Goal: Information Seeking & Learning: Check status

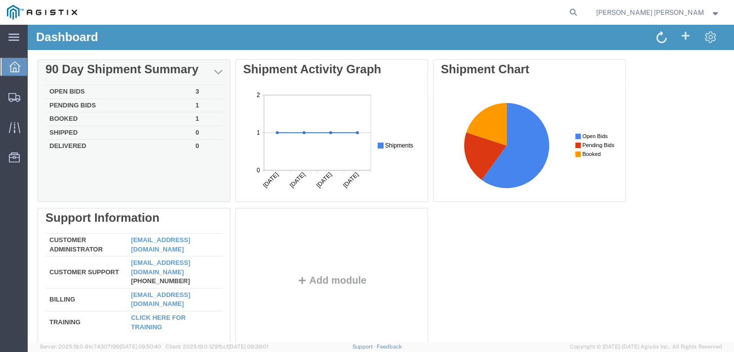
click at [102, 91] on td "Open Bids" at bounding box center [118, 92] width 146 height 14
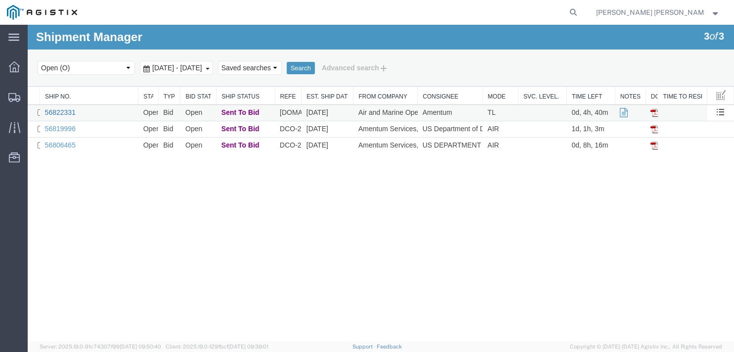
click at [70, 114] on link "56822331" at bounding box center [60, 112] width 31 height 8
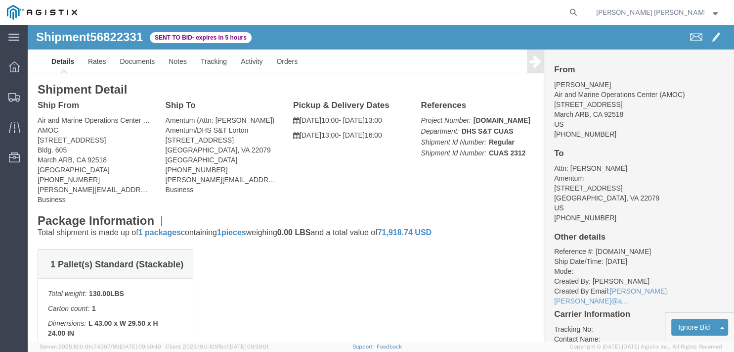
click at [36, 9] on img at bounding box center [42, 12] width 70 height 15
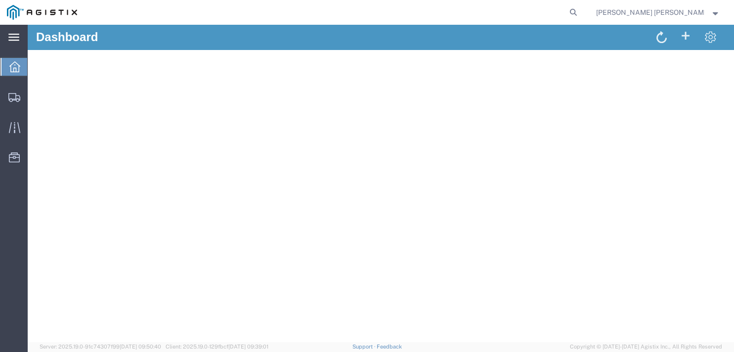
click at [13, 41] on icon at bounding box center [13, 37] width 11 height 7
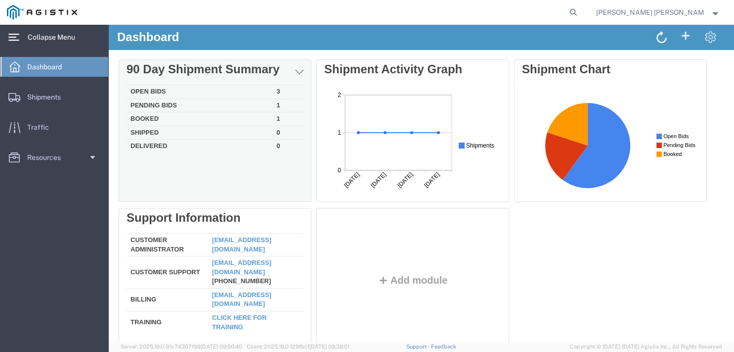
click at [160, 93] on td "Open Bids" at bounding box center [200, 92] width 146 height 14
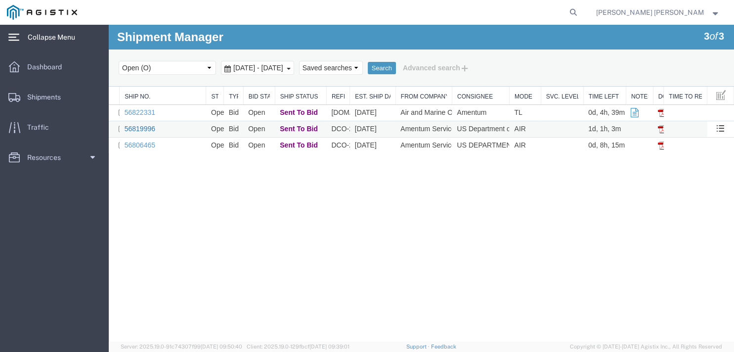
click at [151, 128] on link "56819996" at bounding box center [140, 129] width 31 height 8
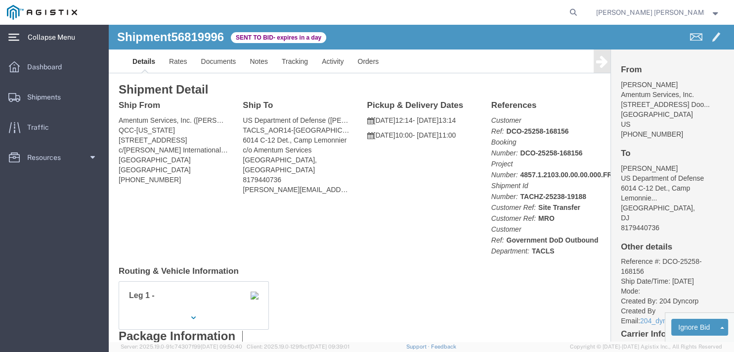
click at [75, 18] on img at bounding box center [42, 12] width 70 height 15
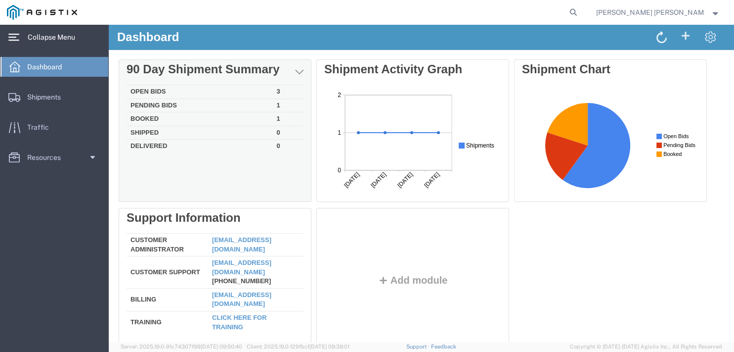
click at [155, 90] on td "Open Bids" at bounding box center [200, 92] width 146 height 14
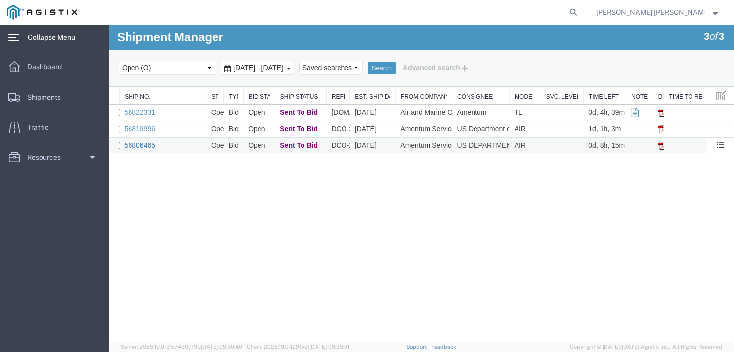
click at [149, 143] on link "56806465" at bounding box center [140, 145] width 31 height 8
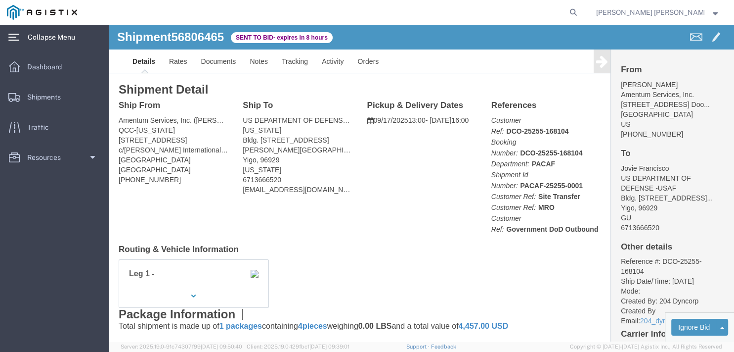
click div "Ship From Amentum Services, Inc. ([PERSON_NAME]) QCC-[US_STATE] [STREET_ADDRESS…"
click at [52, 70] on span "Dashboard" at bounding box center [48, 67] width 42 height 20
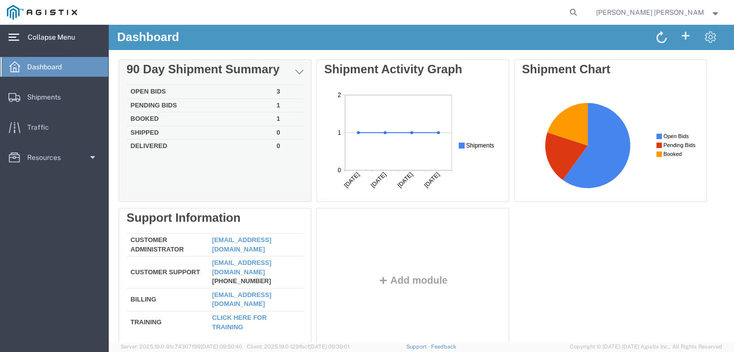
click at [163, 91] on td "Open Bids" at bounding box center [200, 92] width 146 height 14
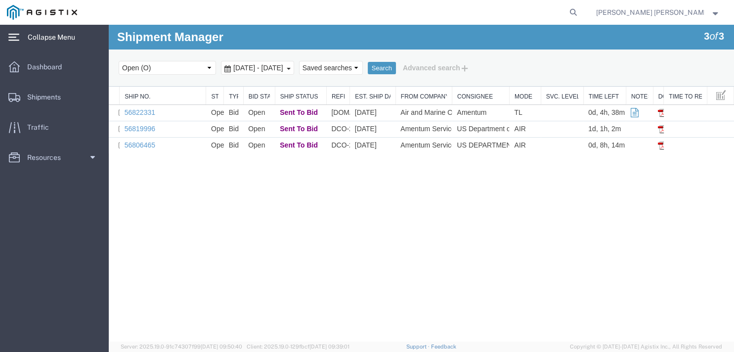
click at [58, 40] on span "Collapse Menu" at bounding box center [55, 37] width 54 height 20
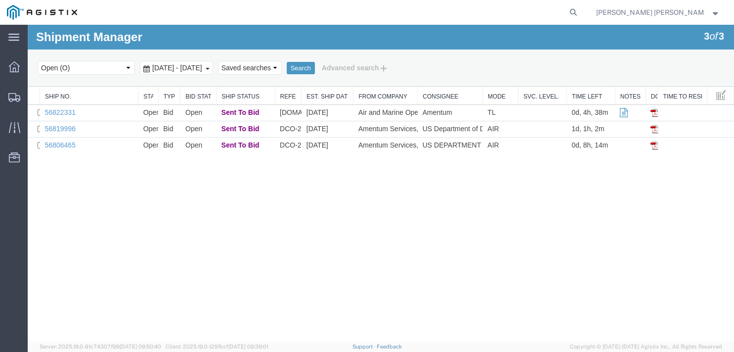
click at [21, 46] on div "main_menu Created with Sketch." at bounding box center [14, 37] width 28 height 25
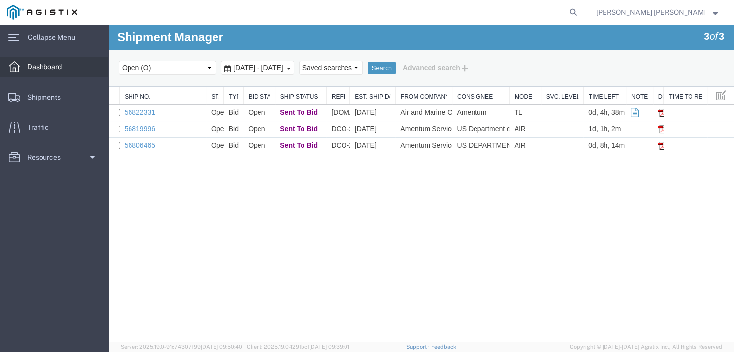
click at [33, 69] on span "Dashboard" at bounding box center [48, 67] width 42 height 20
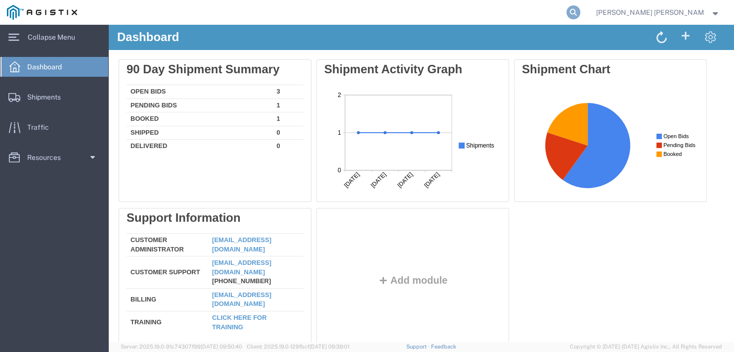
click at [581, 14] on icon at bounding box center [574, 12] width 14 height 14
paste input "56729111"
type input "56729111"
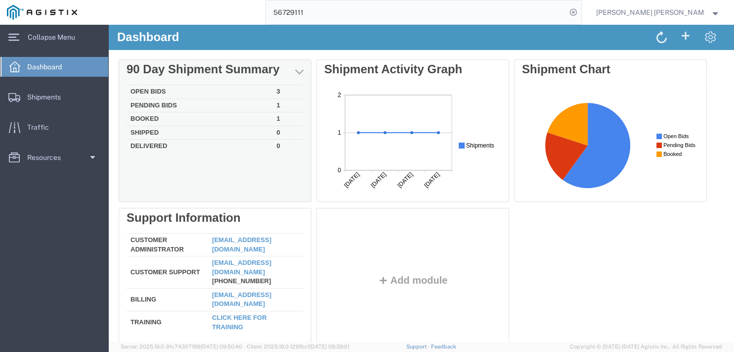
click at [146, 91] on td "Open Bids" at bounding box center [200, 92] width 146 height 14
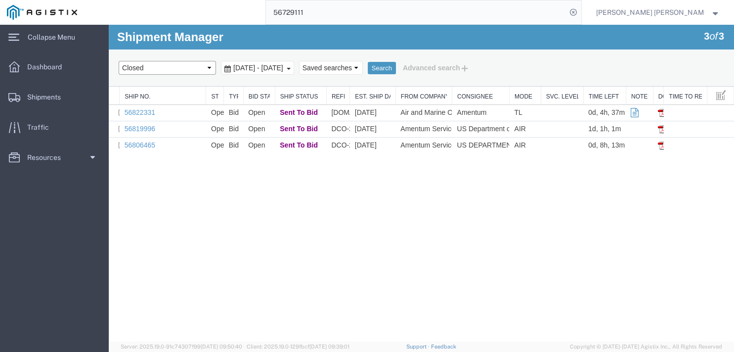
click option "Closed" at bounding box center [109, 25] width 0 height 0
click at [396, 64] on button "Search" at bounding box center [382, 68] width 28 height 13
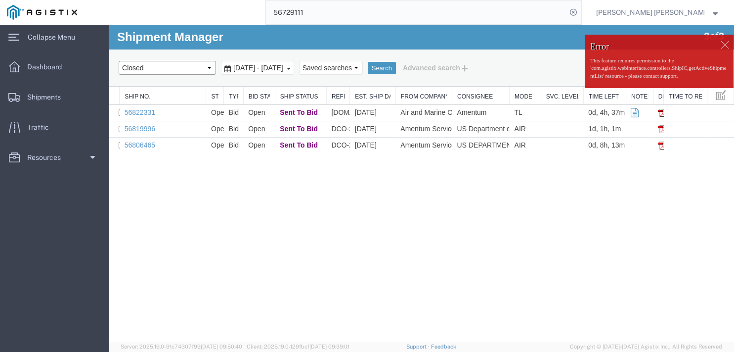
click at [119, 61] on select "Select status Active (AC, O, P) All Approved Awaiting Confirmation (AC) Booked …" at bounding box center [167, 68] width 97 height 14
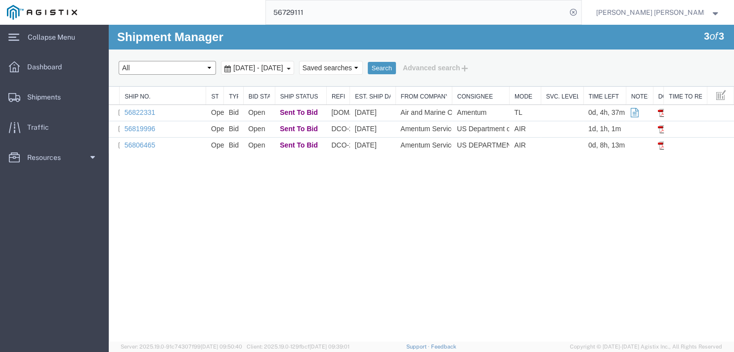
click option "All" at bounding box center [109, 25] width 0 height 0
click at [396, 65] on button "Search" at bounding box center [382, 68] width 28 height 13
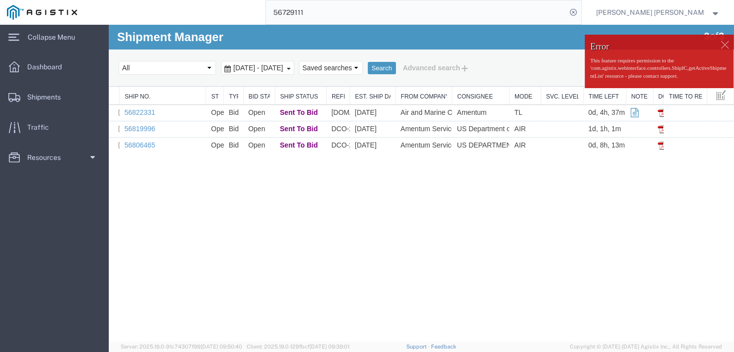
click at [286, 64] on span "[DATE] - [DATE]" at bounding box center [258, 68] width 55 height 8
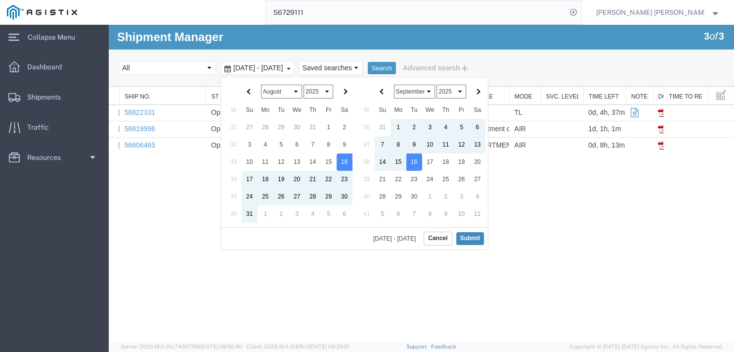
click at [471, 236] on button "Submit" at bounding box center [470, 238] width 28 height 12
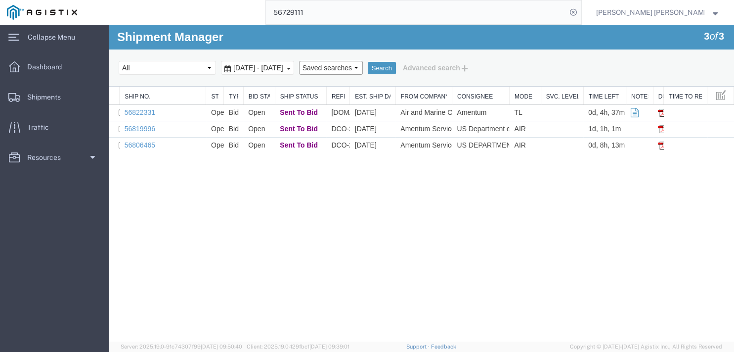
click at [299, 61] on select "Saved searches" at bounding box center [331, 68] width 64 height 14
click at [396, 68] on button "Search" at bounding box center [382, 68] width 28 height 13
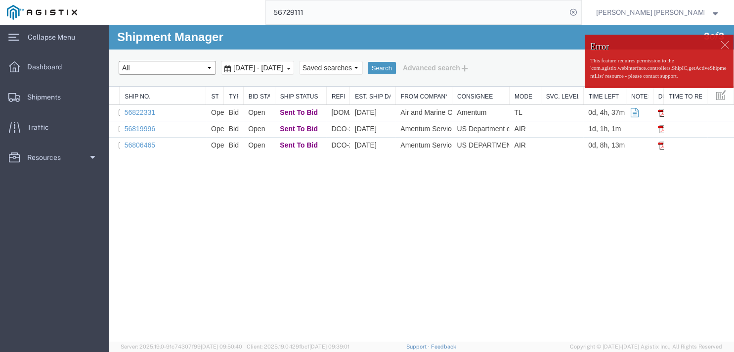
click at [119, 61] on select "Select status Active (AC, O, P) All Approved Awaiting Confirmation (AC) Booked …" at bounding box center [167, 68] width 97 height 14
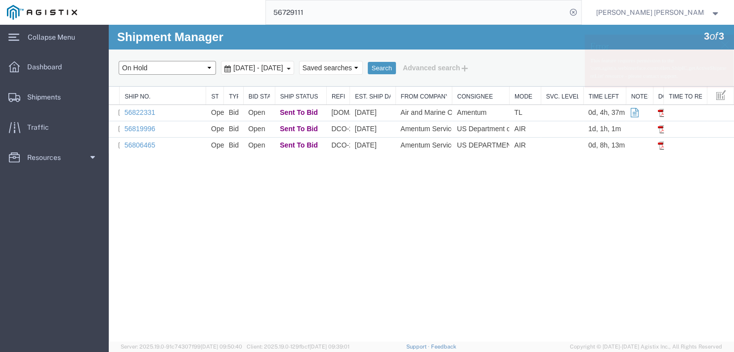
click option "On Hold" at bounding box center [109, 25] width 0 height 0
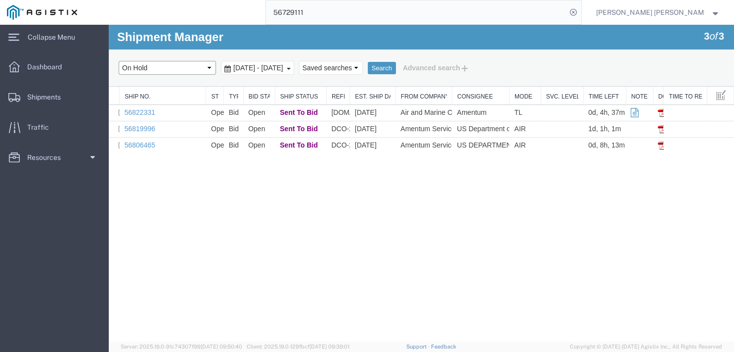
click at [119, 61] on select "Select status Active (AC, O, P) All Approved Awaiting Confirmation (AC) Booked …" at bounding box center [167, 68] width 97 height 14
click option "Partial Delivery" at bounding box center [109, 25] width 0 height 0
click at [119, 61] on select "Select status Active (AC, O, P) All Approved Awaiting Confirmation (AC) Booked …" at bounding box center [167, 68] width 97 height 14
click option "Expired" at bounding box center [109, 25] width 0 height 0
click at [396, 63] on button "Search" at bounding box center [382, 68] width 28 height 13
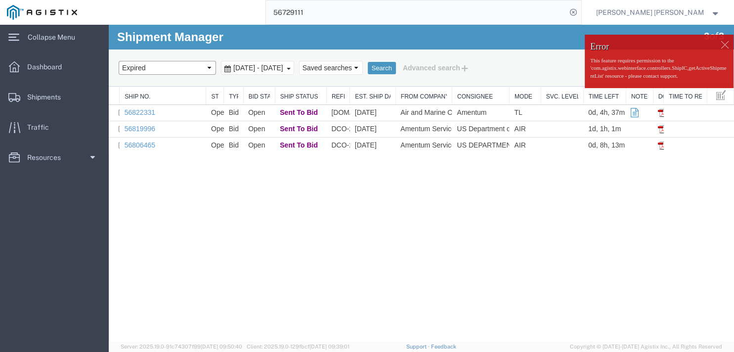
click at [119, 61] on select "Select status Active (AC, O, P) All Approved Awaiting Confirmation (AC) Booked …" at bounding box center [167, 68] width 97 height 14
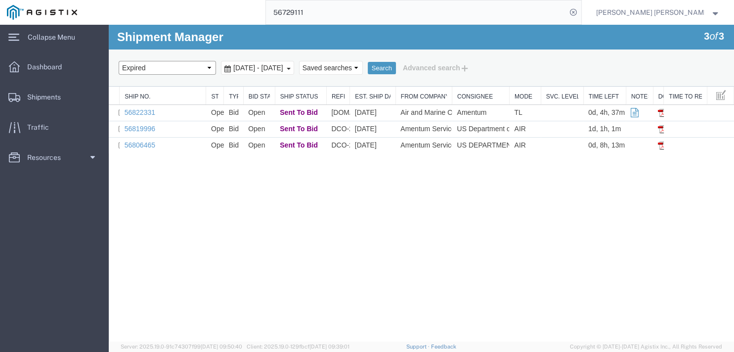
select select "OPEN"
click option "Open (O)" at bounding box center [109, 25] width 0 height 0
click at [396, 68] on button "Search" at bounding box center [382, 68] width 28 height 13
click at [368, 300] on div "Shipment Manager 3 of 3 Search Select status Active (AC, O, P) All Approved Awa…" at bounding box center [422, 183] width 626 height 317
click at [72, 78] on ul "Dashboard Shipments Traffic Resources Address Book Saved Searches" at bounding box center [54, 117] width 109 height 121
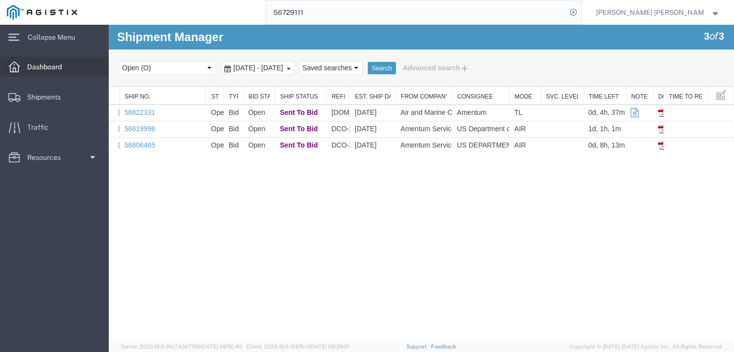
click at [73, 73] on link "Dashboard" at bounding box center [54, 67] width 108 height 20
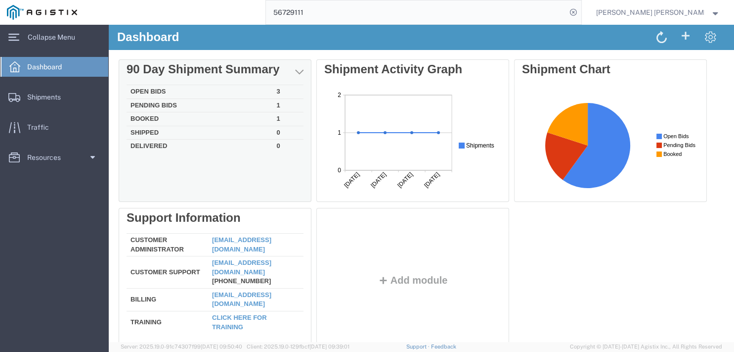
click at [154, 105] on td "Pending Bids" at bounding box center [200, 105] width 146 height 14
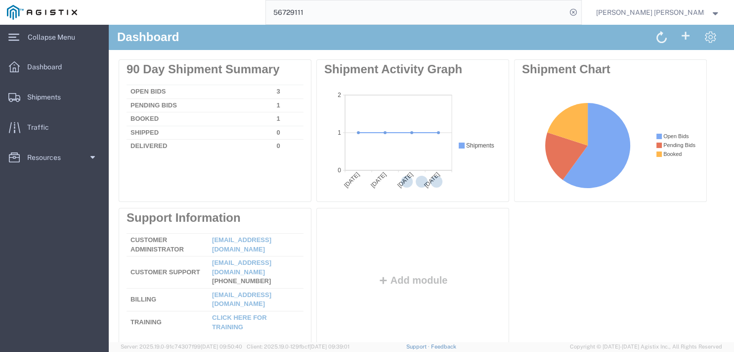
click at [151, 91] on div at bounding box center [422, 183] width 626 height 317
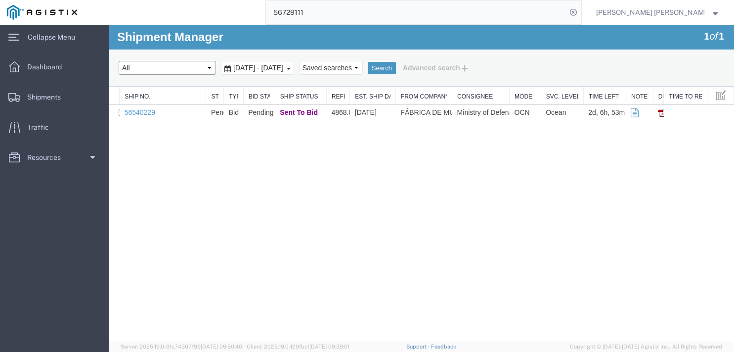
click at [119, 61] on select "Select status Active (AC, O, P) All Approved Awaiting Confirmation (AC) Booked …" at bounding box center [167, 68] width 97 height 14
click at [175, 66] on select "Select status Active (AC, O, P) All Approved Awaiting Confirmation (AC) Booked …" at bounding box center [167, 68] width 97 height 14
click at [119, 61] on select "Select status Active (AC, O, P) All Approved Awaiting Confirmation (AC) Booked …" at bounding box center [167, 68] width 97 height 14
click at [175, 66] on select "Select status Active (AC, O, P) All Approved Awaiting Confirmation (AC) Booked …" at bounding box center [167, 68] width 97 height 14
click at [299, 61] on select "Saved searches" at bounding box center [331, 68] width 64 height 14
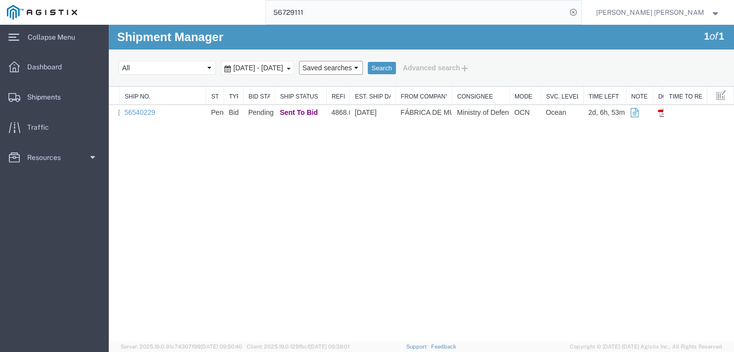
click at [299, 61] on select "Saved searches" at bounding box center [331, 68] width 64 height 14
click at [156, 61] on div "Select status Active (AC, O, P) All Approved Awaiting Confirmation (AC) Booked …" at bounding box center [422, 67] width 606 height 17
click at [119, 61] on select "Select status Active (AC, O, P) All Approved Awaiting Confirmation (AC) Booked …" at bounding box center [167, 68] width 97 height 14
click option "Expired" at bounding box center [109, 25] width 0 height 0
click at [396, 74] on button "Search" at bounding box center [382, 68] width 28 height 13
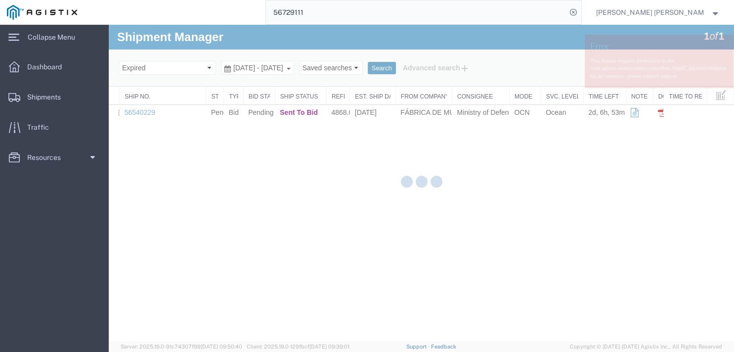
click at [396, 70] on button "Search" at bounding box center [382, 68] width 28 height 13
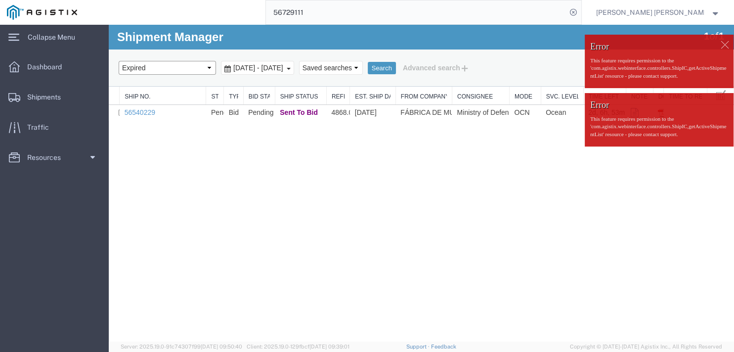
click at [119, 61] on select "Select status Active (AC, O, P) All Approved Awaiting Confirmation (AC) Booked …" at bounding box center [167, 68] width 97 height 14
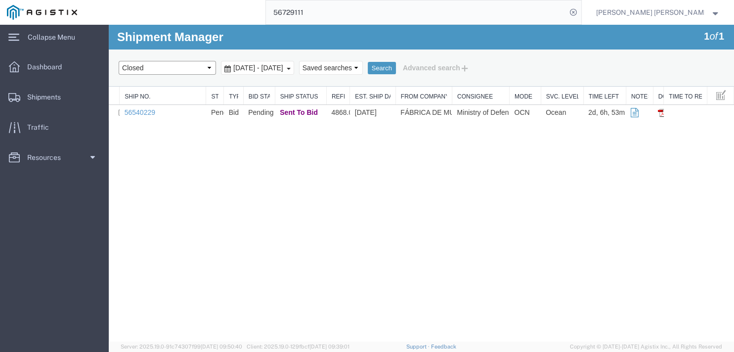
click option "Closed" at bounding box center [109, 25] width 0 height 0
click at [396, 68] on button "Search" at bounding box center [382, 68] width 28 height 13
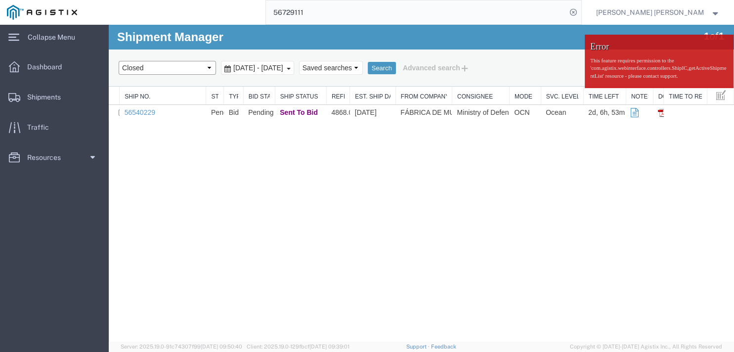
click at [119, 61] on select "Select status Active (AC, O, P) All Approved Awaiting Confirmation (AC) Booked …" at bounding box center [167, 68] width 97 height 14
select select "ALL"
click option "All" at bounding box center [109, 25] width 0 height 0
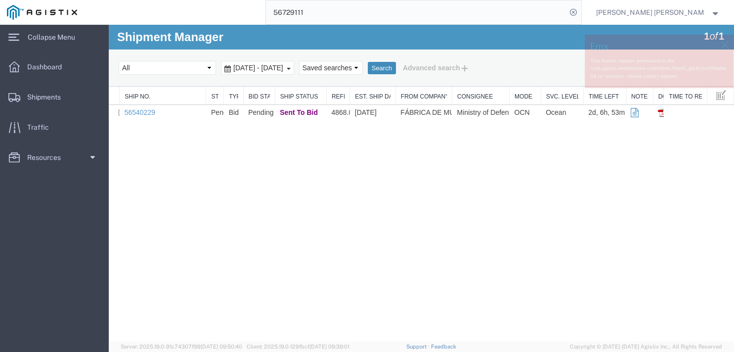
click at [396, 70] on button "Search" at bounding box center [382, 68] width 28 height 13
